Goal: Find specific page/section: Find specific page/section

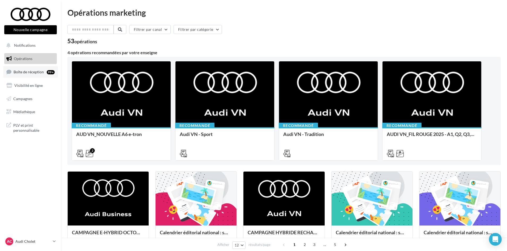
click at [41, 70] on span "Boîte de réception" at bounding box center [29, 72] width 30 height 5
click at [26, 72] on span "Boîte de réception" at bounding box center [29, 72] width 30 height 5
